Goal: Navigation & Orientation: Go to known website

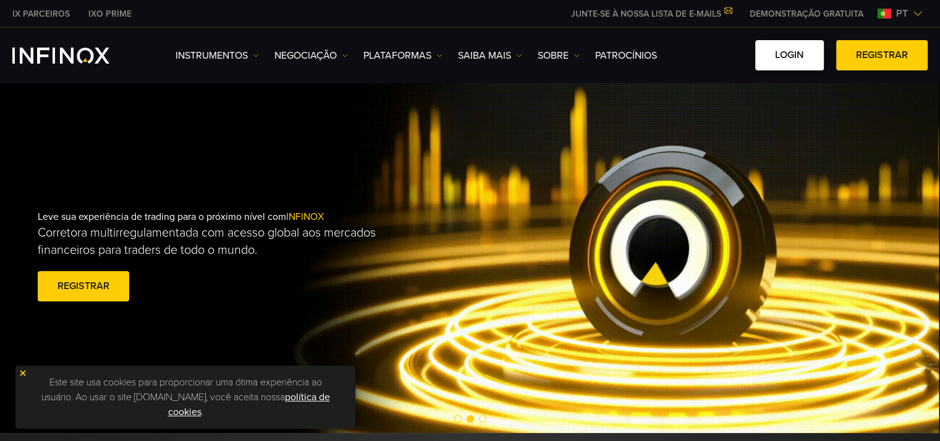
click at [795, 62] on link "Login" at bounding box center [789, 55] width 69 height 30
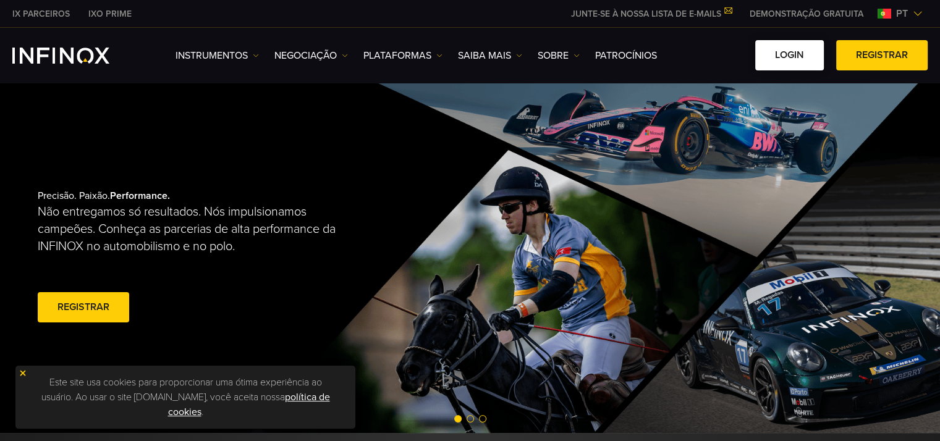
click at [801, 56] on link "Login" at bounding box center [789, 55] width 69 height 30
click at [786, 54] on link "Login" at bounding box center [789, 55] width 69 height 30
click at [472, 418] on span "Go to slide 2" at bounding box center [469, 418] width 7 height 7
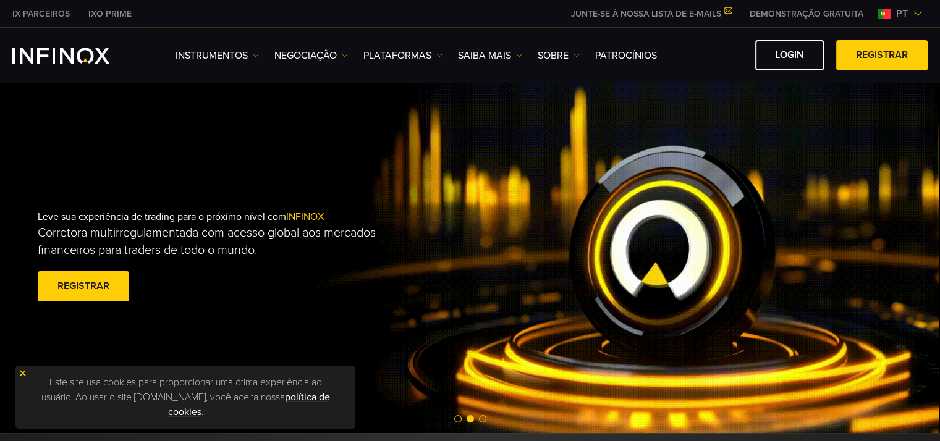
click at [480, 418] on span "Go to slide 3" at bounding box center [482, 418] width 7 height 7
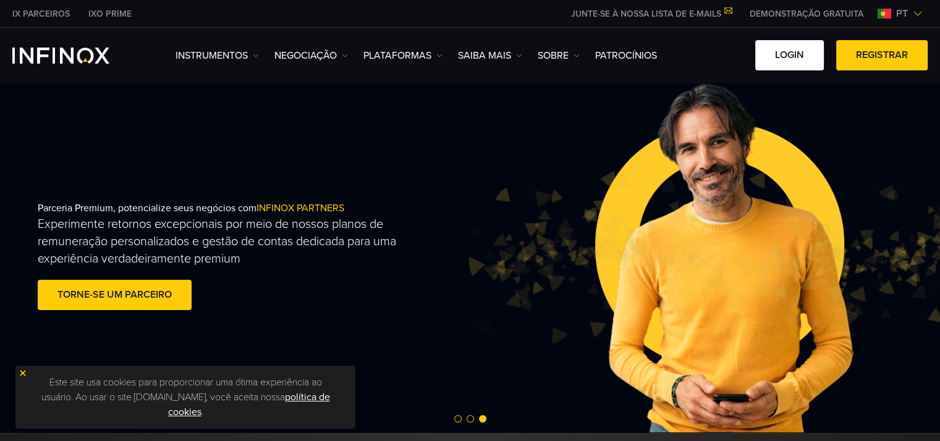
click at [781, 60] on link "Login" at bounding box center [789, 55] width 69 height 30
